Goal: Task Accomplishment & Management: Manage account settings

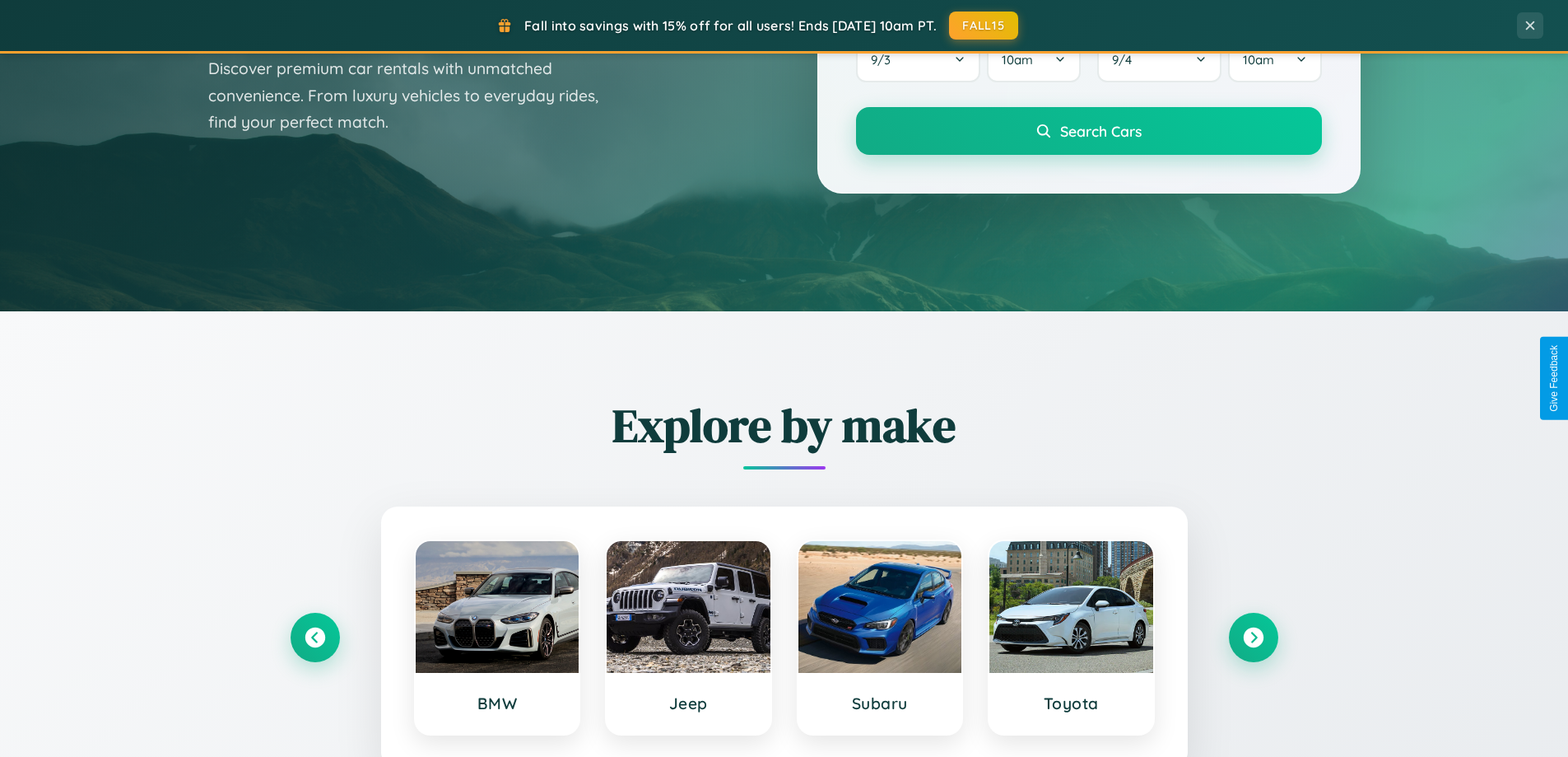
scroll to position [710, 0]
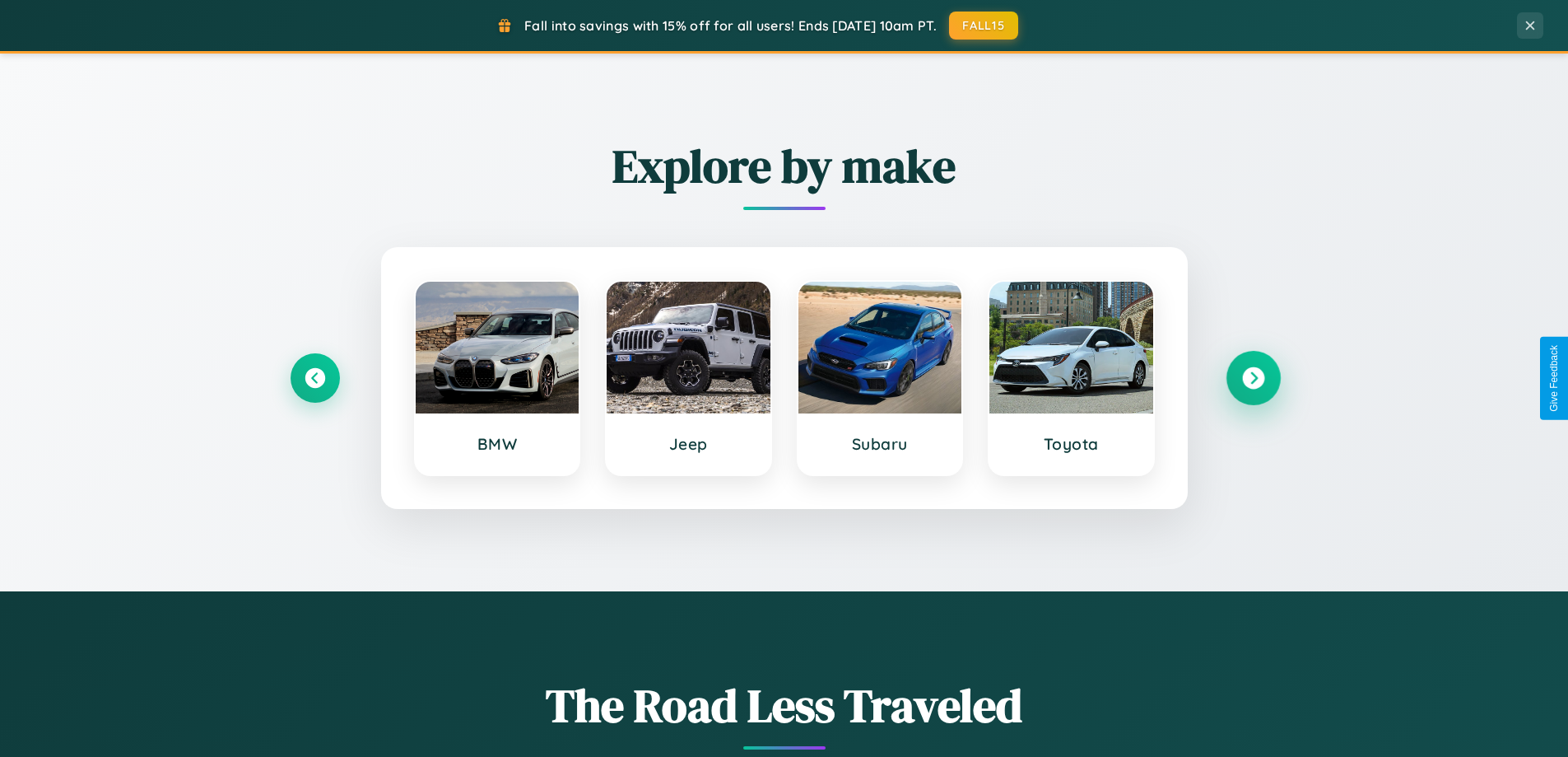
click at [1252, 378] on icon at bounding box center [1252, 378] width 22 height 22
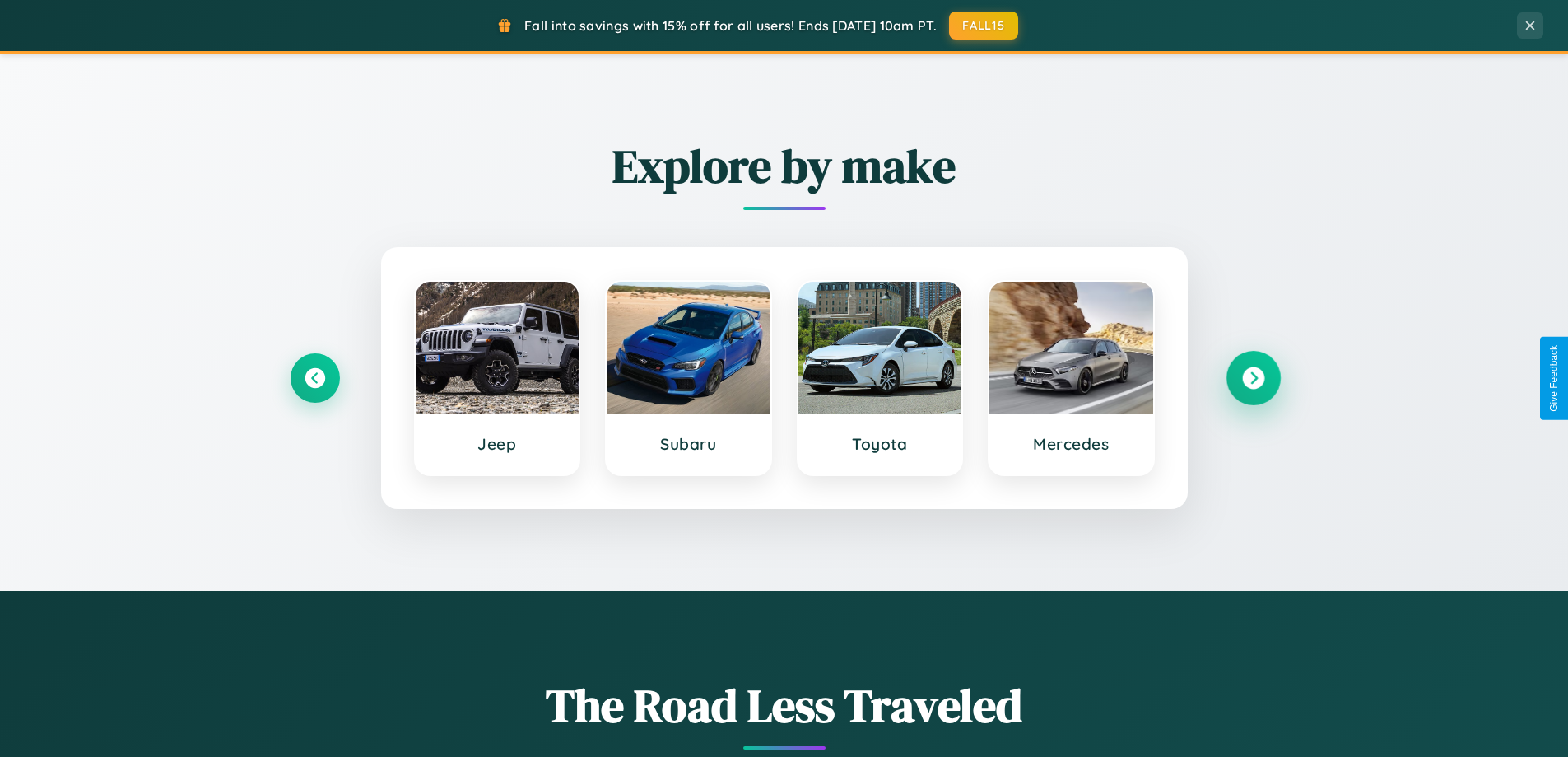
click at [1252, 378] on icon at bounding box center [1252, 378] width 22 height 22
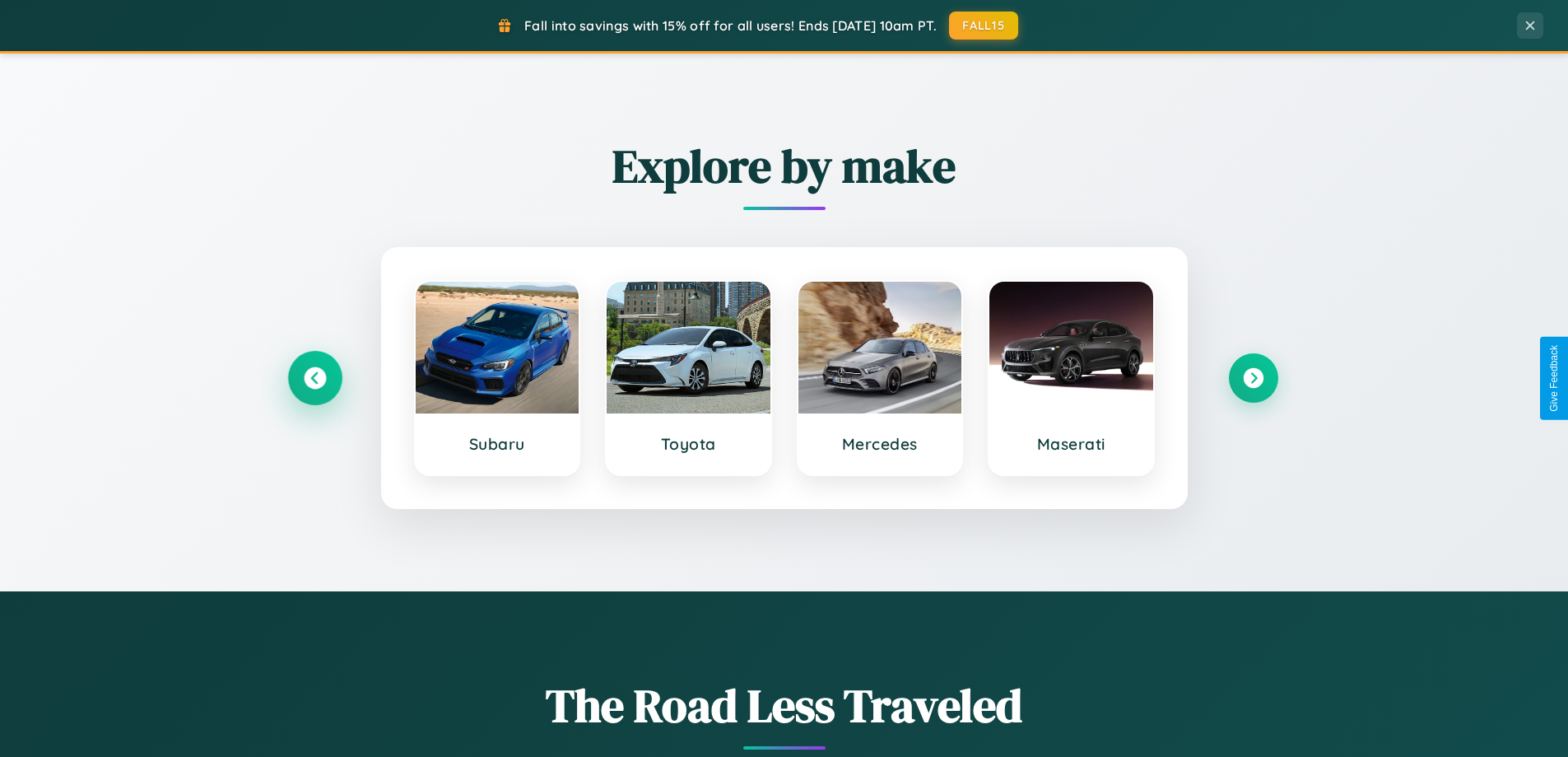
click at [314, 378] on icon at bounding box center [314, 378] width 22 height 22
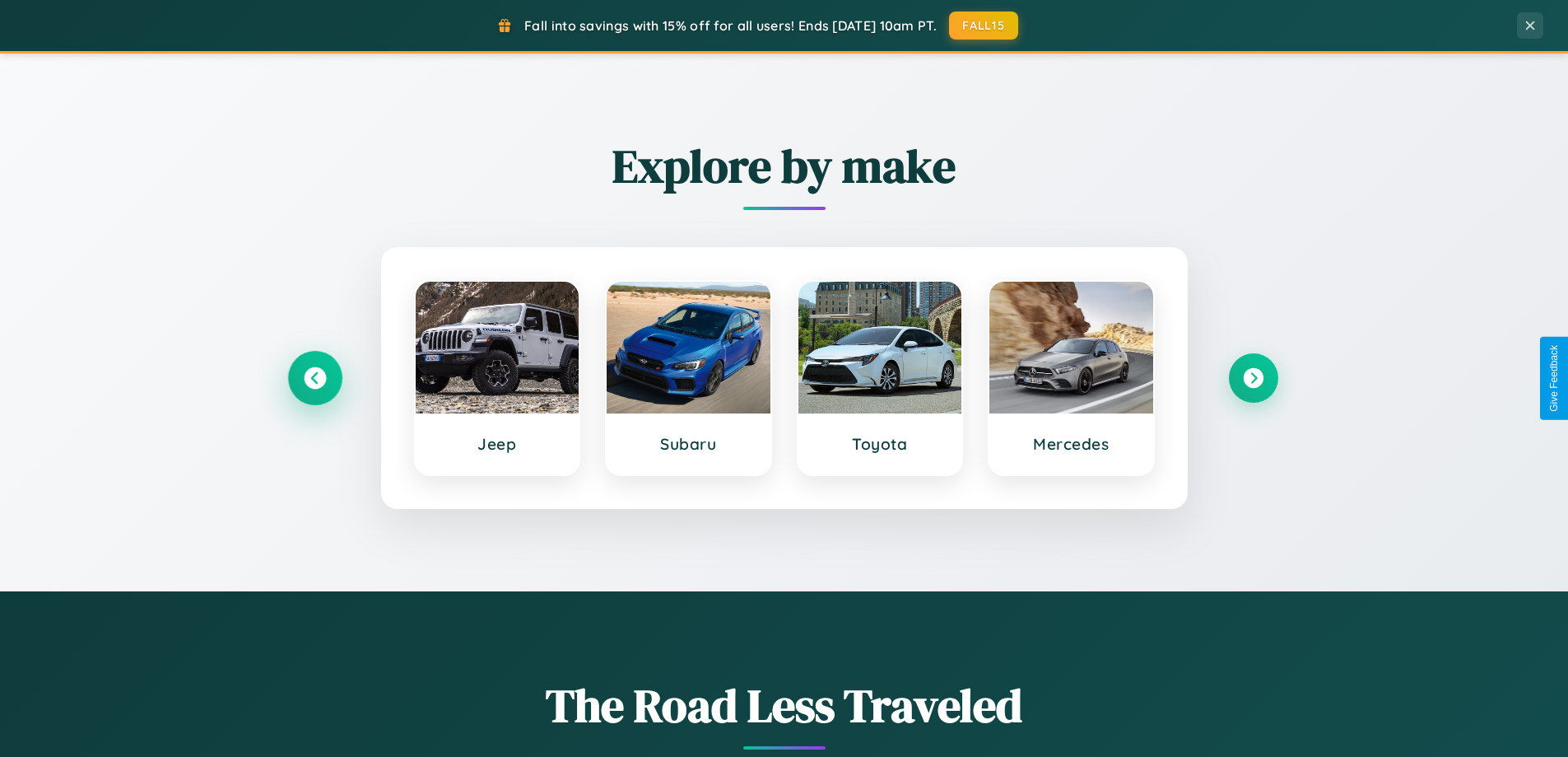
click at [314, 378] on icon at bounding box center [314, 378] width 22 height 22
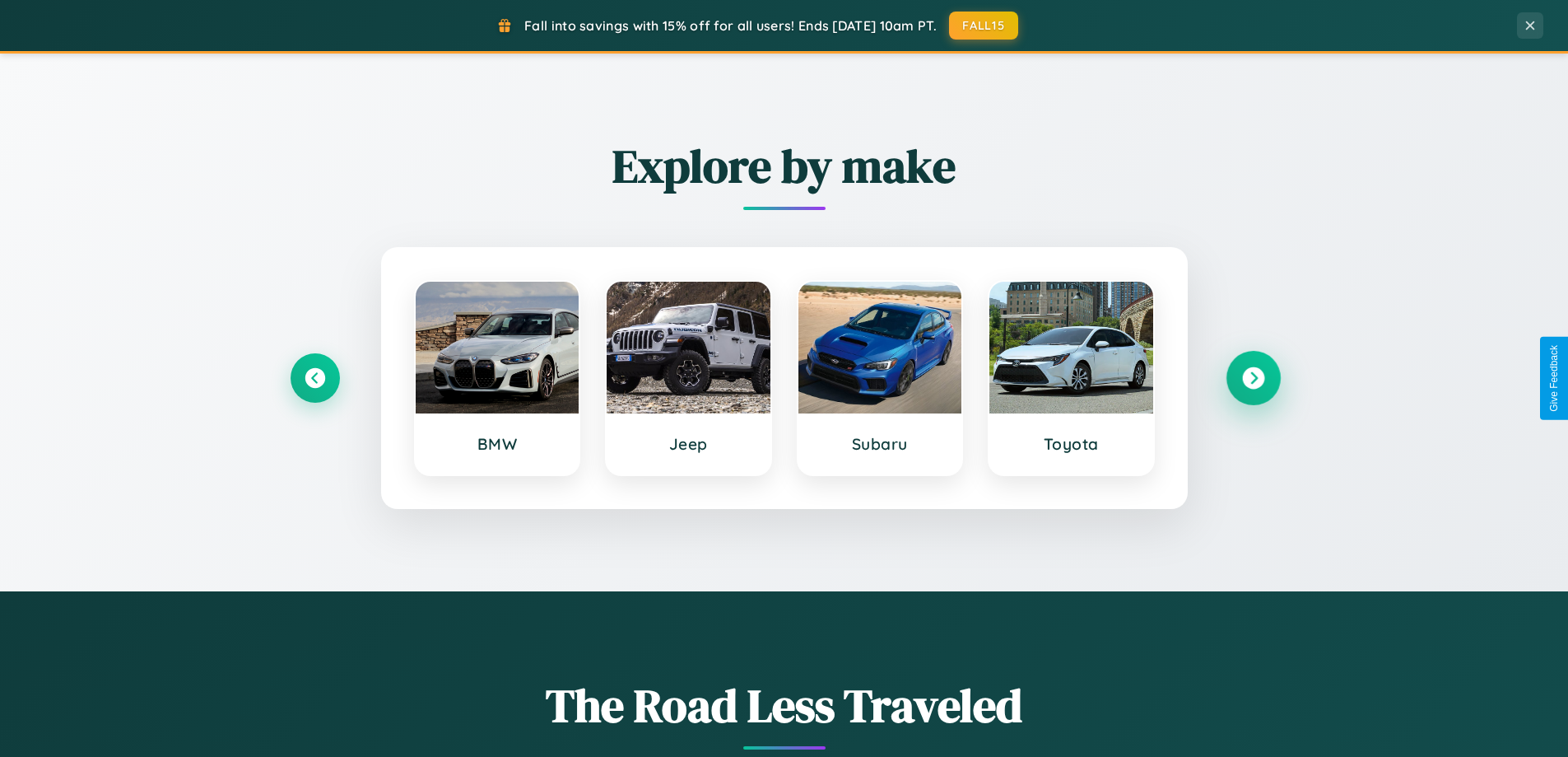
click at [1252, 378] on icon at bounding box center [1252, 378] width 22 height 22
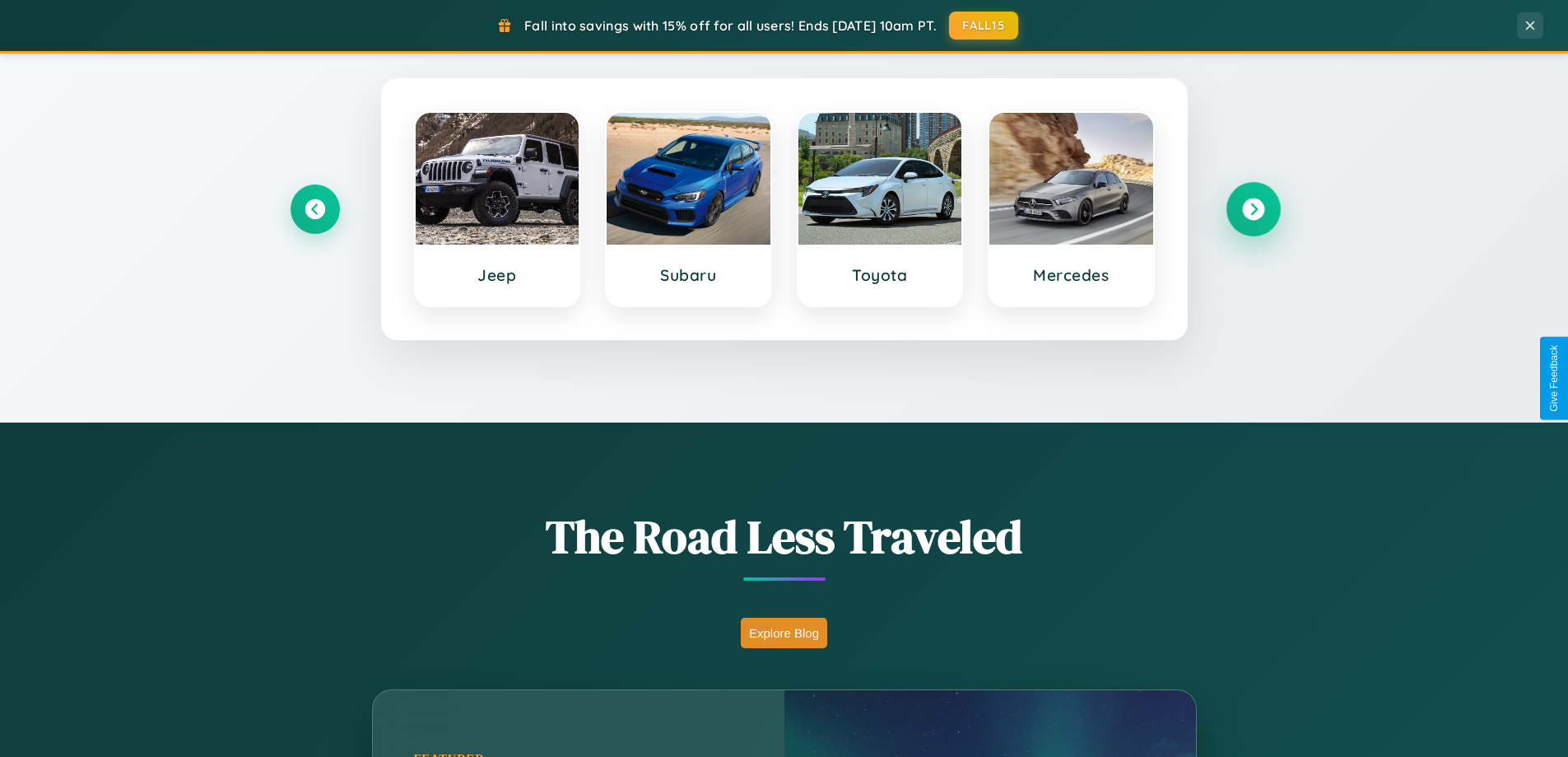
scroll to position [1133, 0]
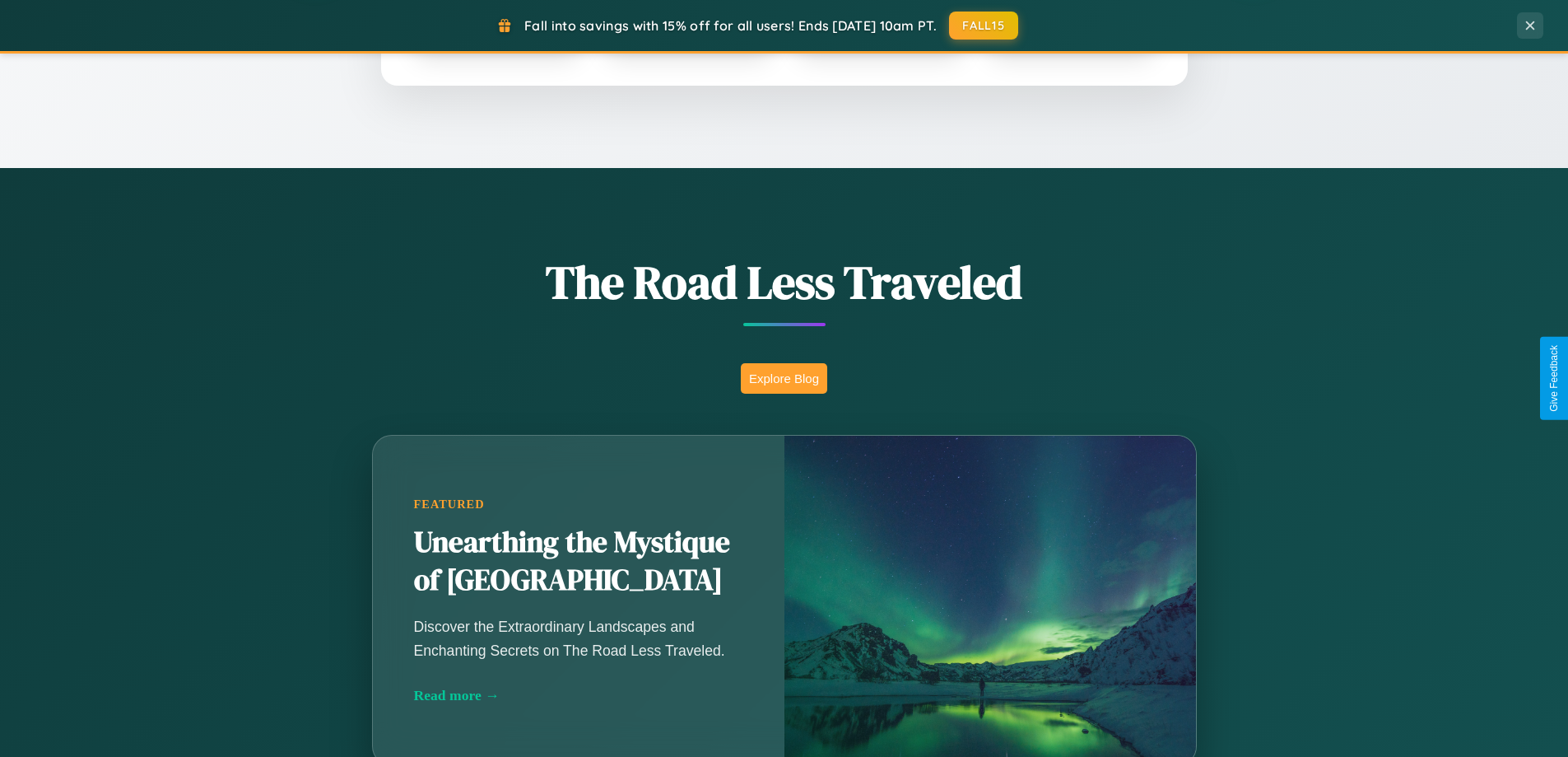
click at [783, 378] on button "Explore Blog" at bounding box center [783, 378] width 86 height 30
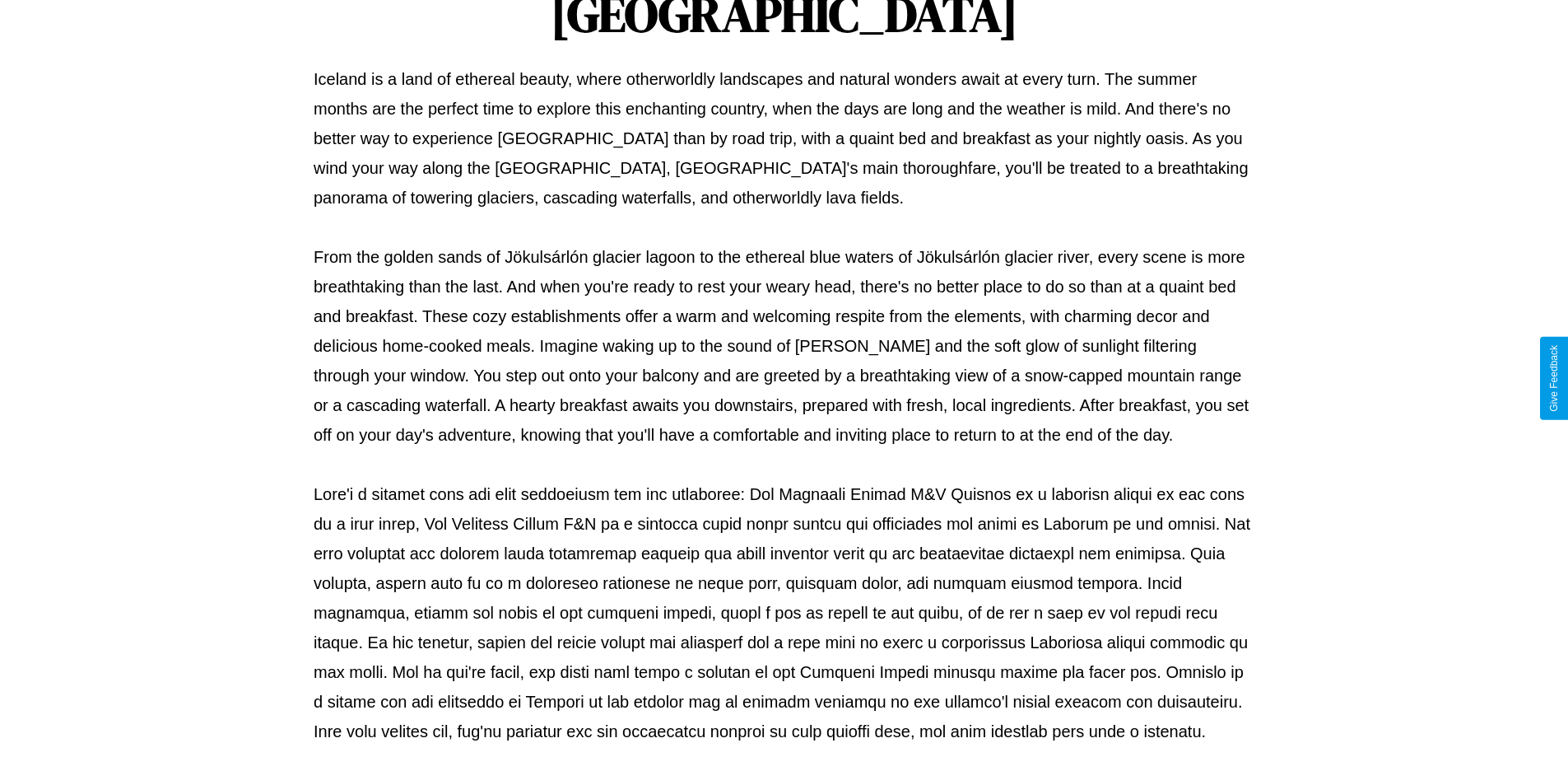
scroll to position [533, 0]
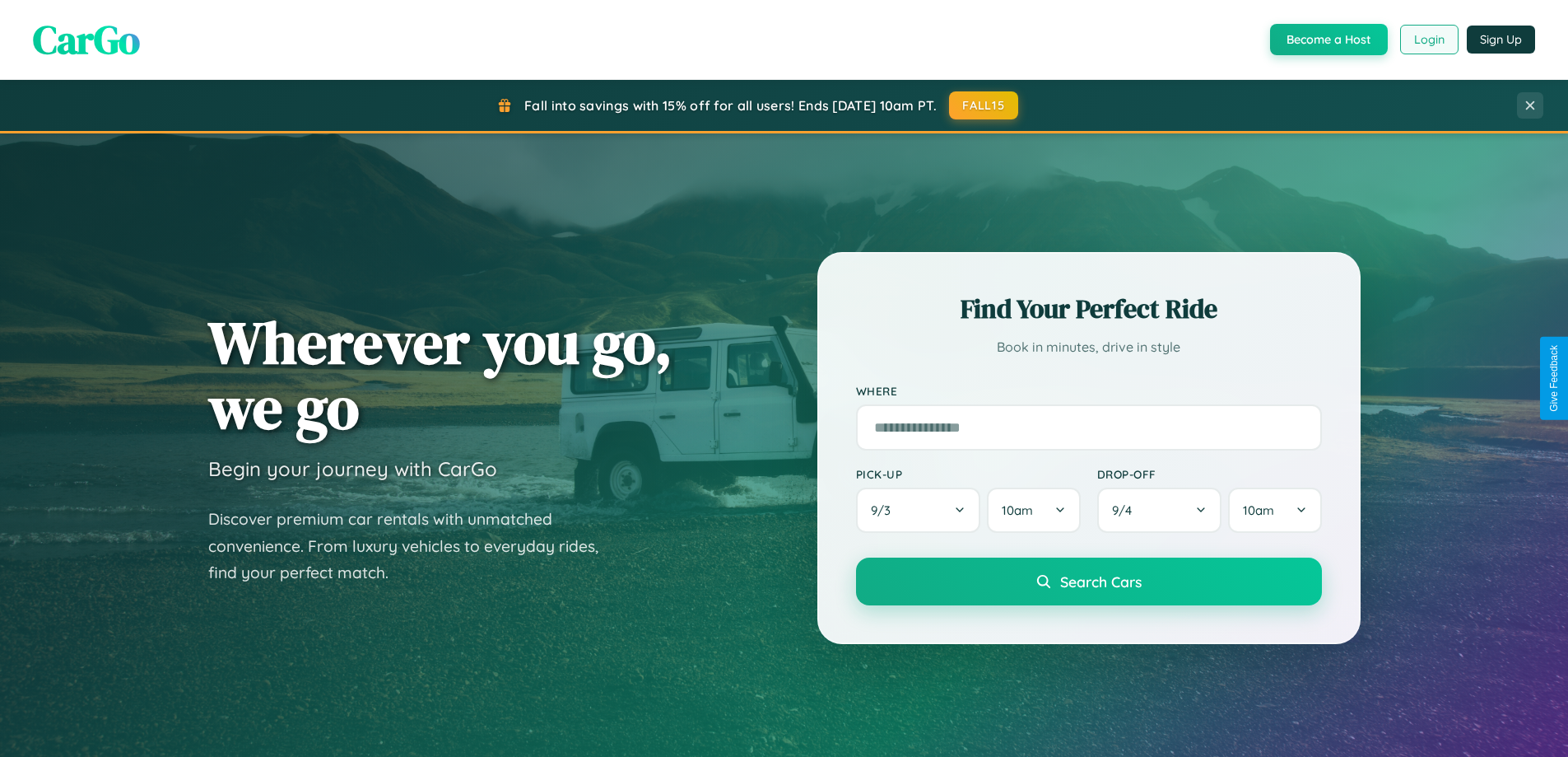
click at [1428, 40] on button "Login" at bounding box center [1429, 39] width 59 height 29
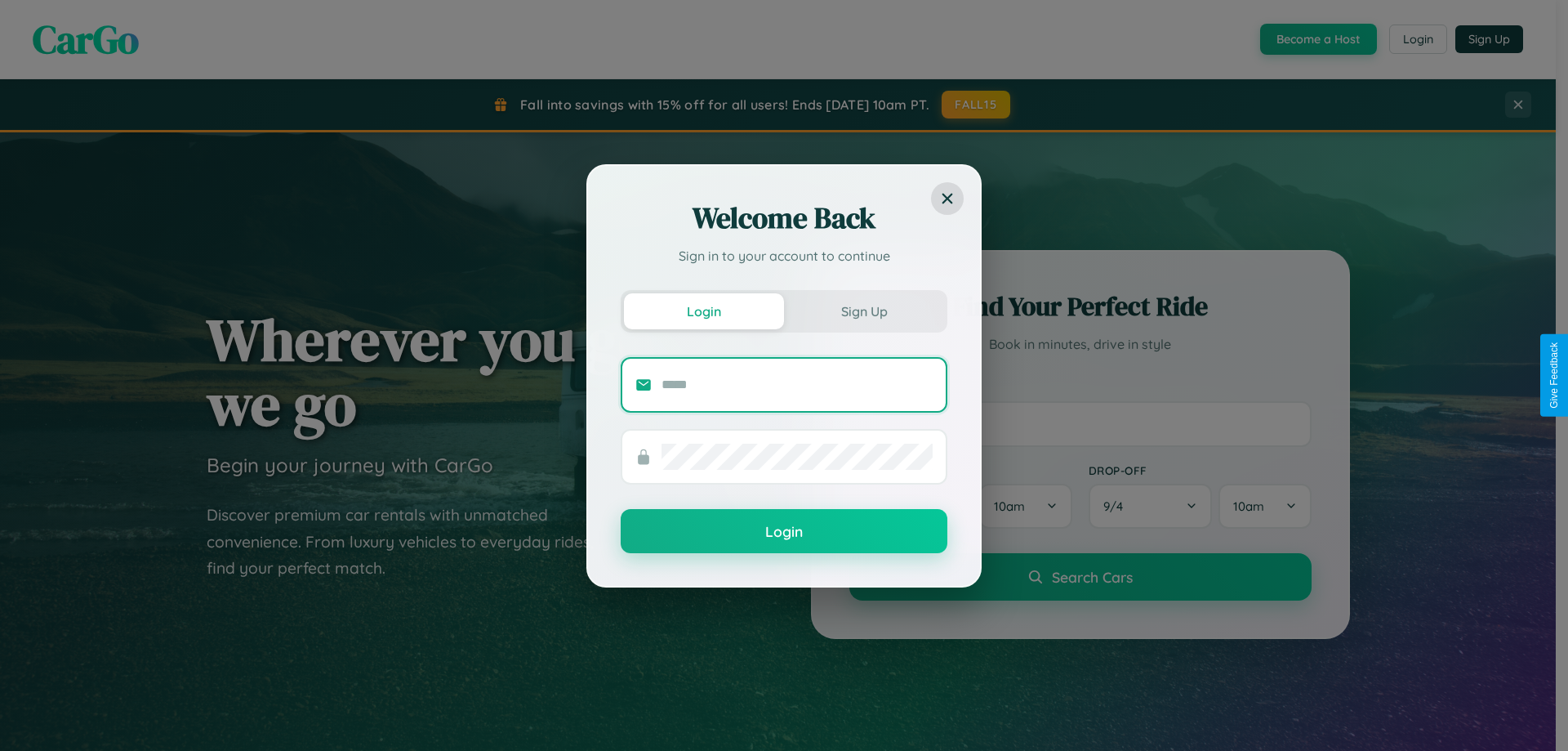
click at [797, 384] on input "text" at bounding box center [797, 385] width 271 height 26
type input "**********"
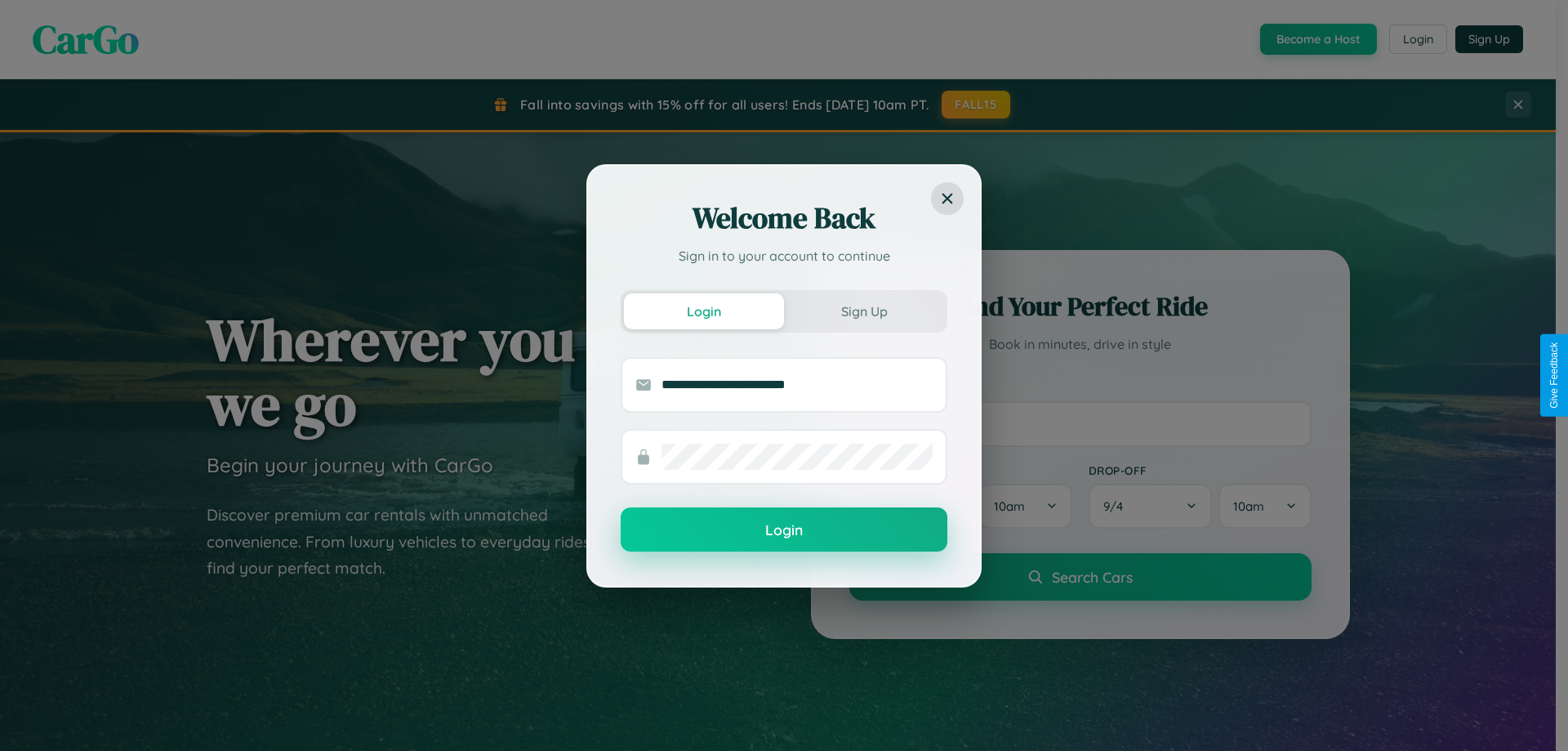
click at [784, 530] on button "Login" at bounding box center [784, 529] width 327 height 44
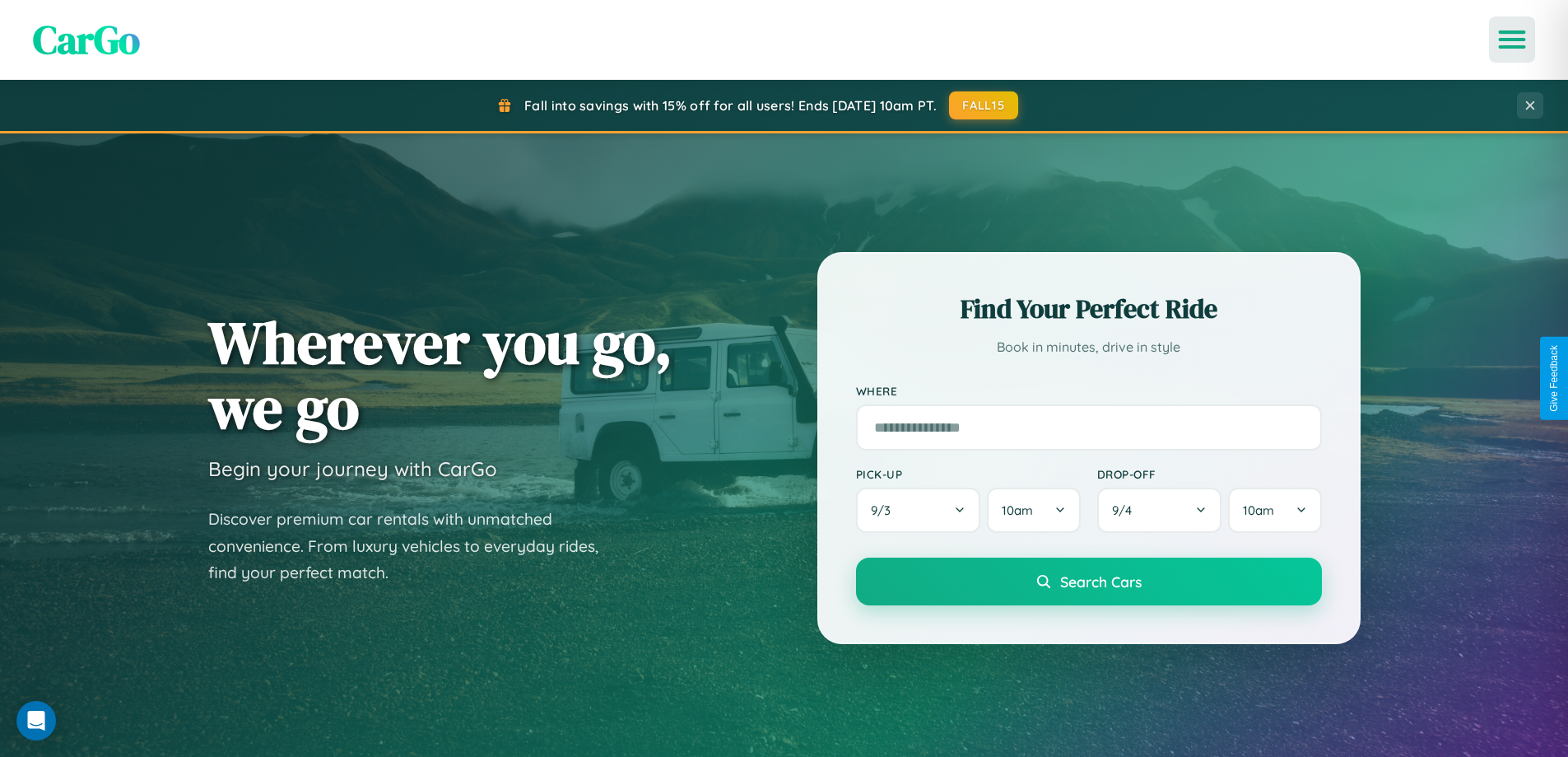
click at [1511, 40] on icon "Open menu" at bounding box center [1511, 40] width 24 height 15
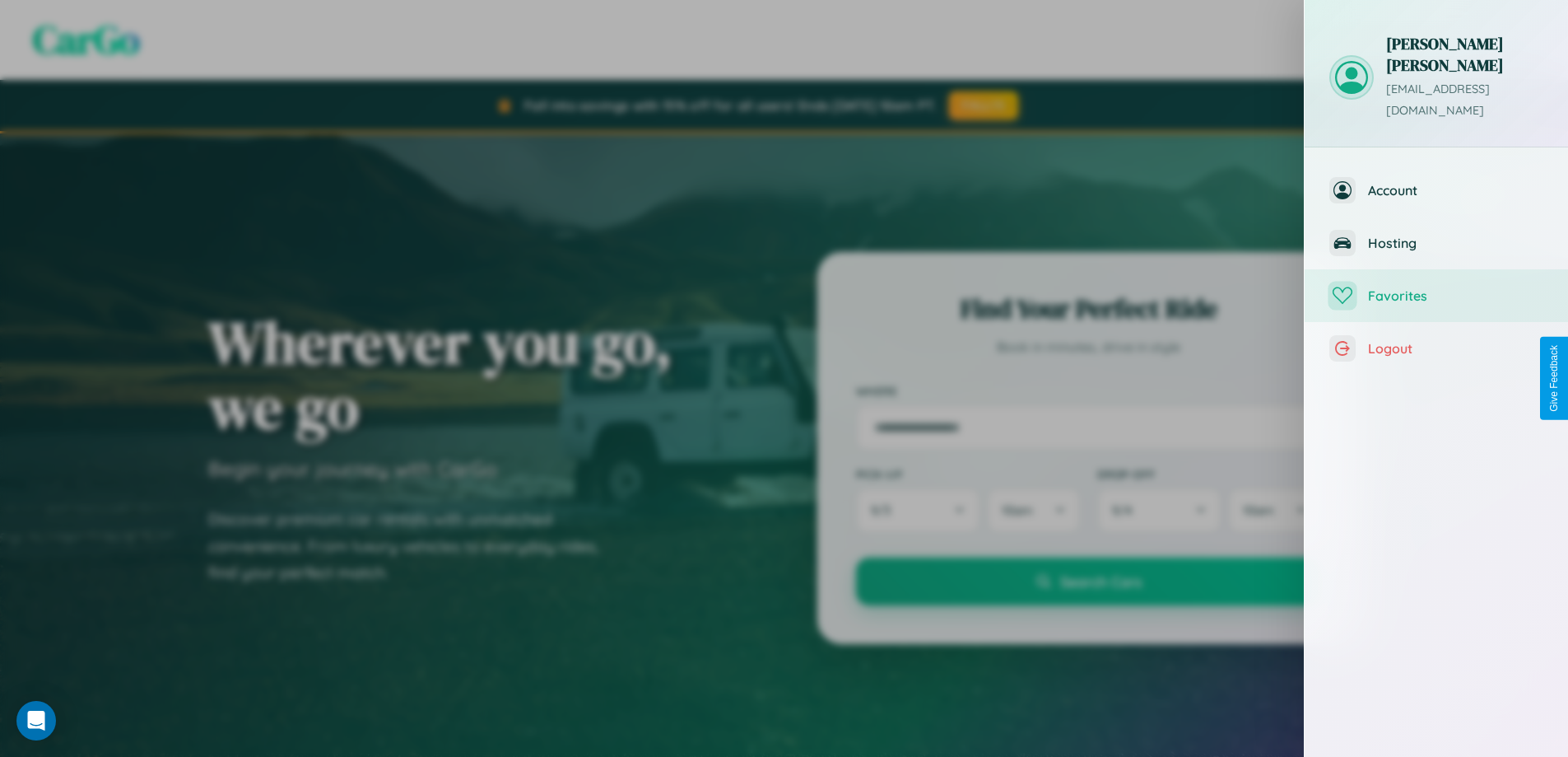
click at [1436, 288] on span "Favorites" at bounding box center [1455, 295] width 175 height 16
